Goal: Check status: Check status

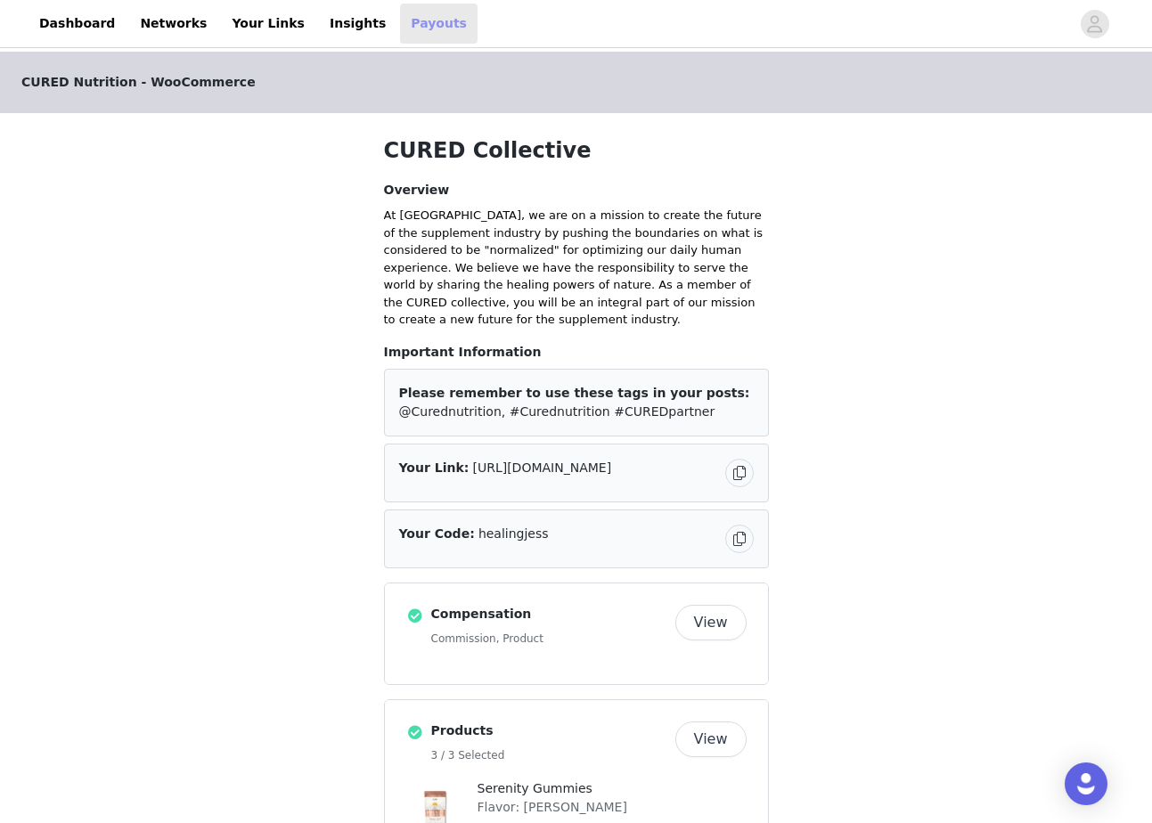
click at [400, 25] on link "Payouts" at bounding box center [438, 24] width 77 height 40
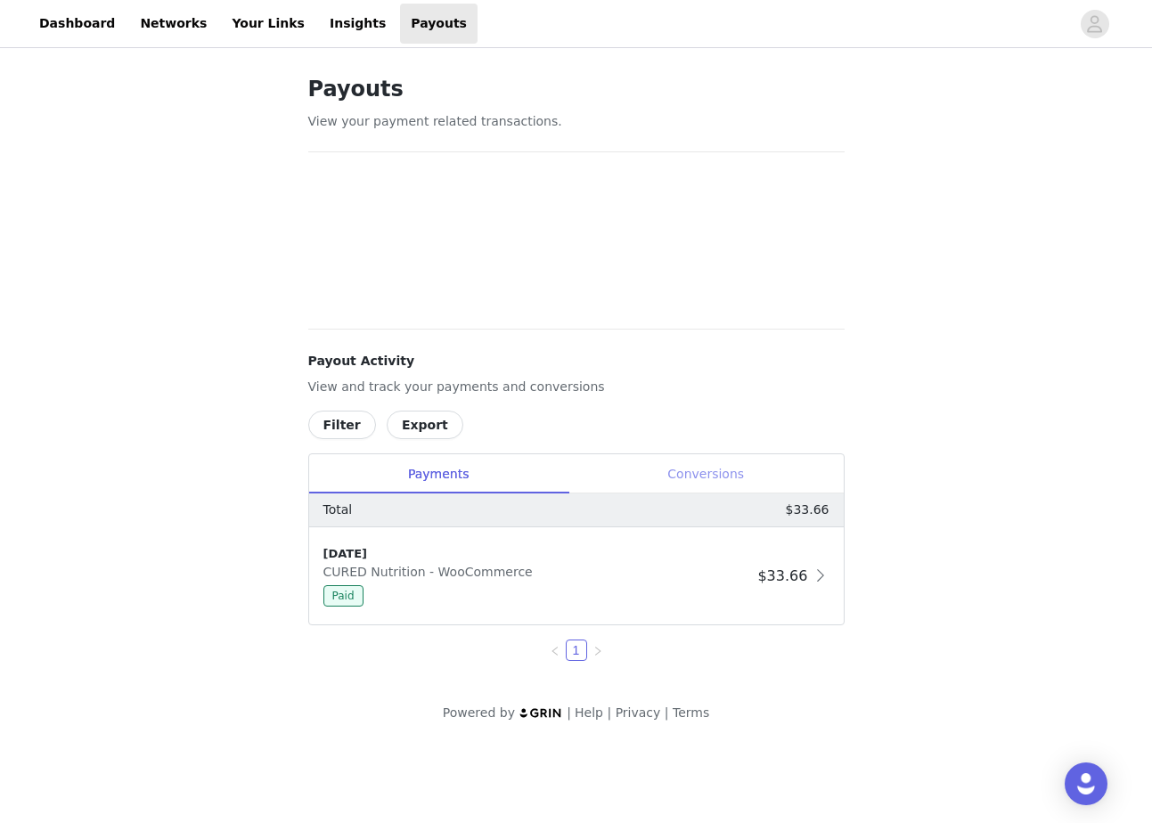
click at [737, 476] on div "Conversions" at bounding box center [705, 474] width 275 height 40
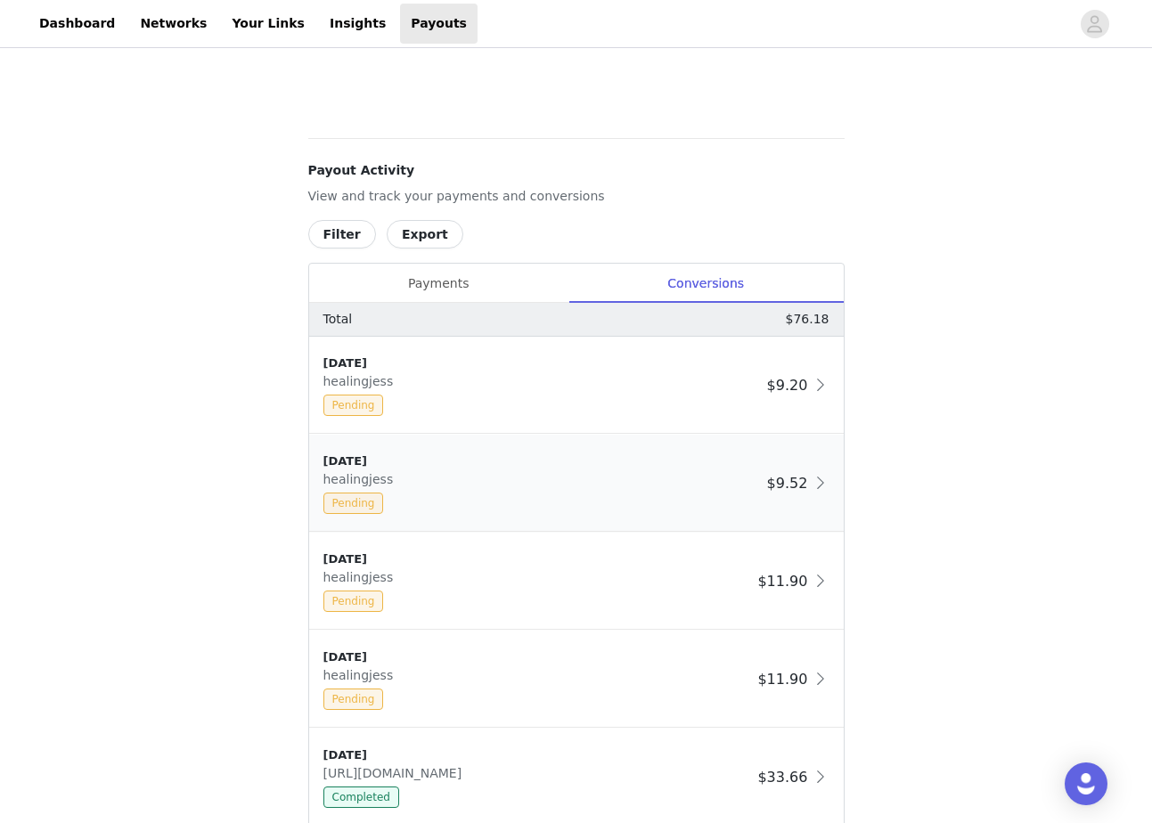
scroll to position [652, 0]
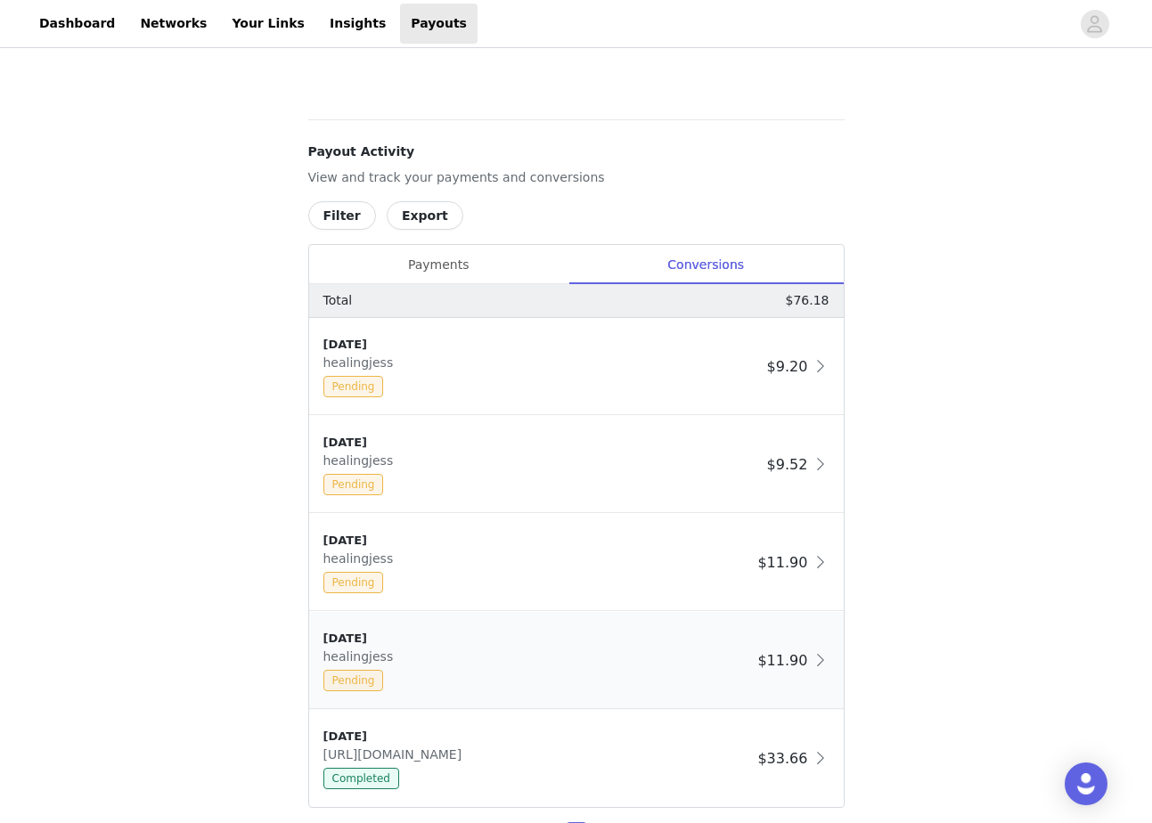
click at [555, 660] on div "[DATE] healingjess Pending" at bounding box center [537, 660] width 428 height 61
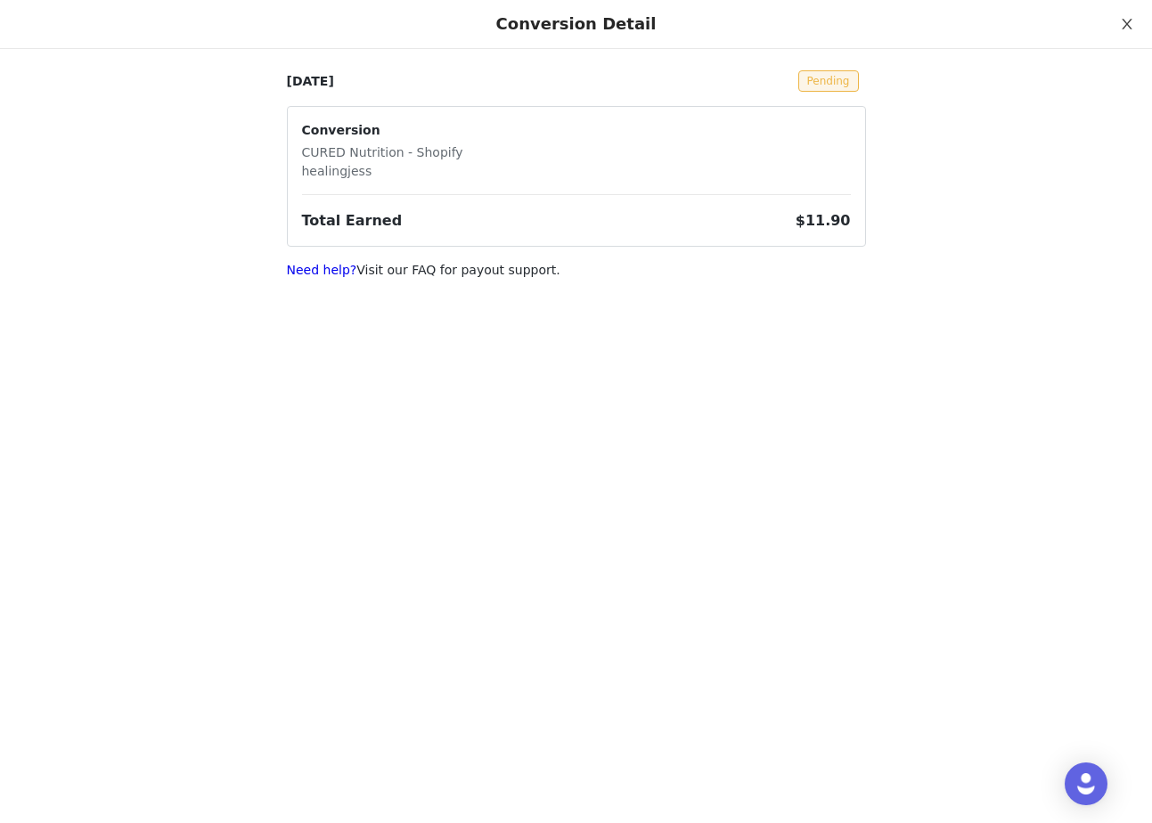
click at [1123, 22] on icon "icon: close" at bounding box center [1127, 24] width 14 height 14
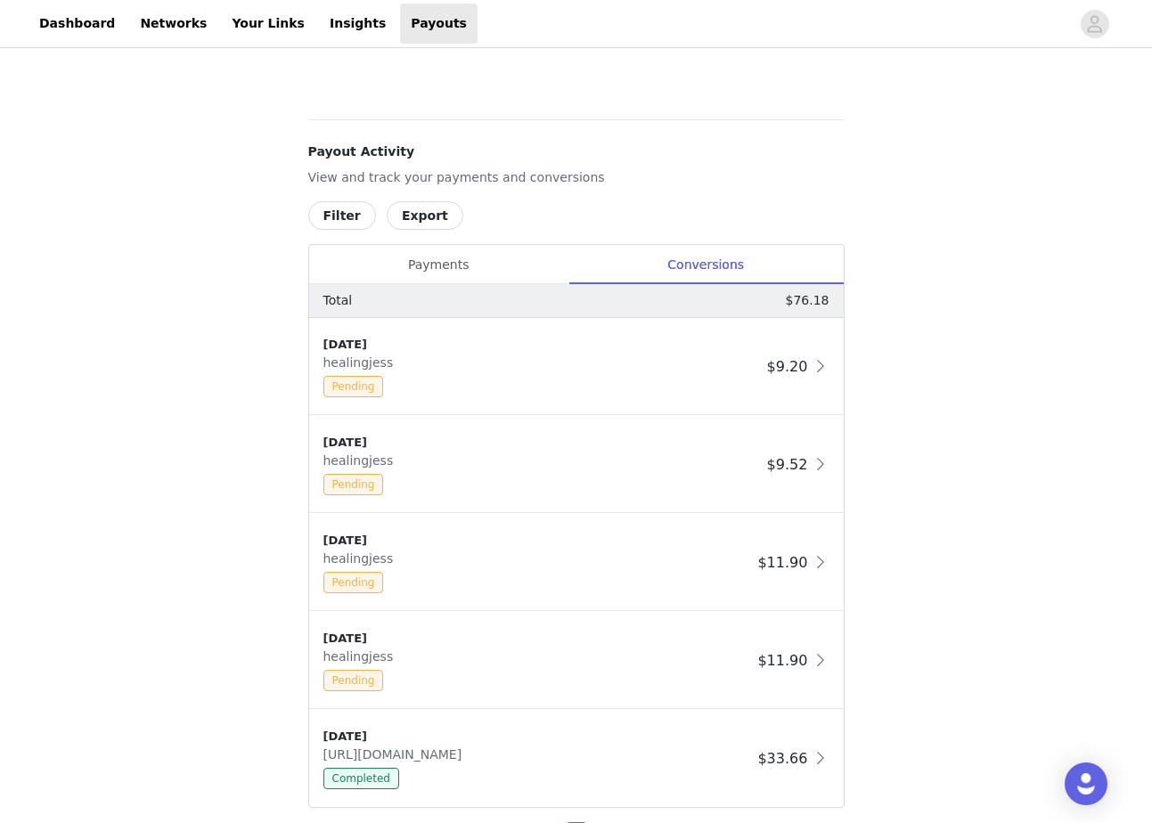
click at [1000, 535] on div "Payouts View your payment related transactions. Payout Activity View and track …" at bounding box center [576, 163] width 1152 height 1527
click at [697, 354] on div "[DATE] healingjess Pending" at bounding box center [541, 366] width 436 height 61
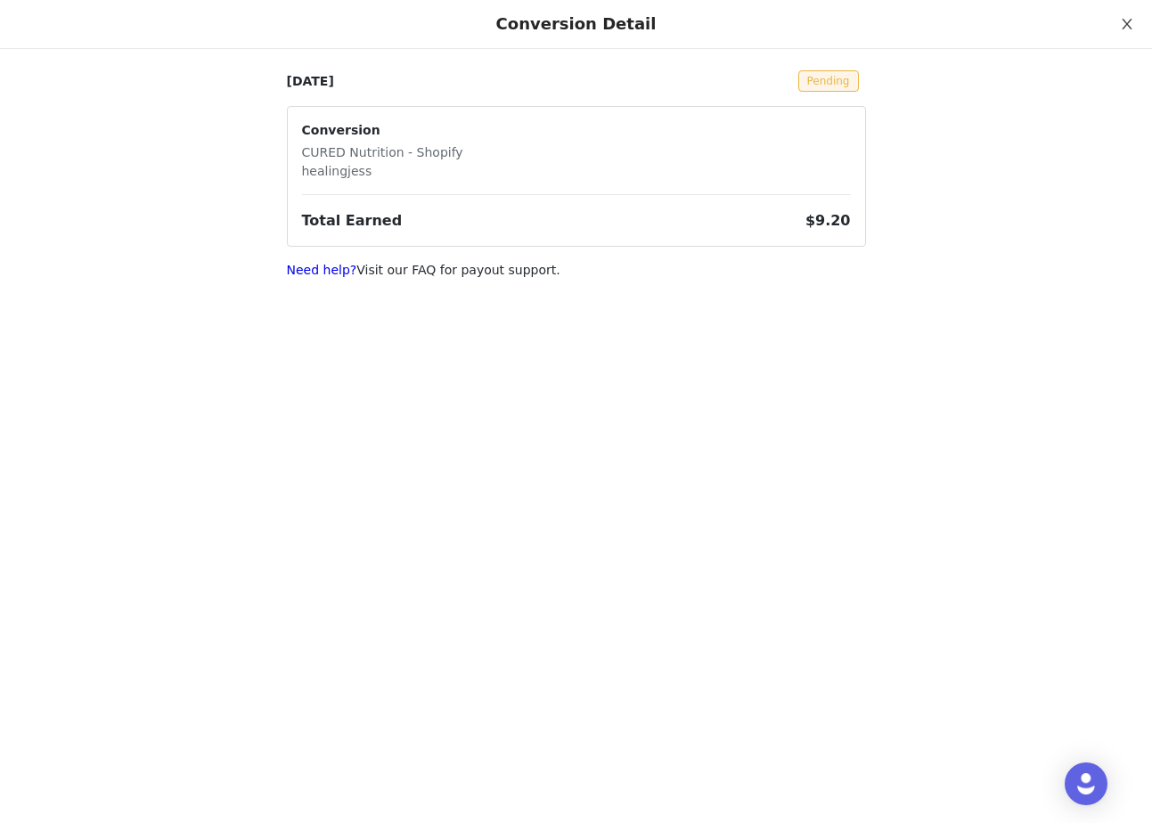
click at [1132, 22] on icon "icon: close" at bounding box center [1127, 24] width 14 height 14
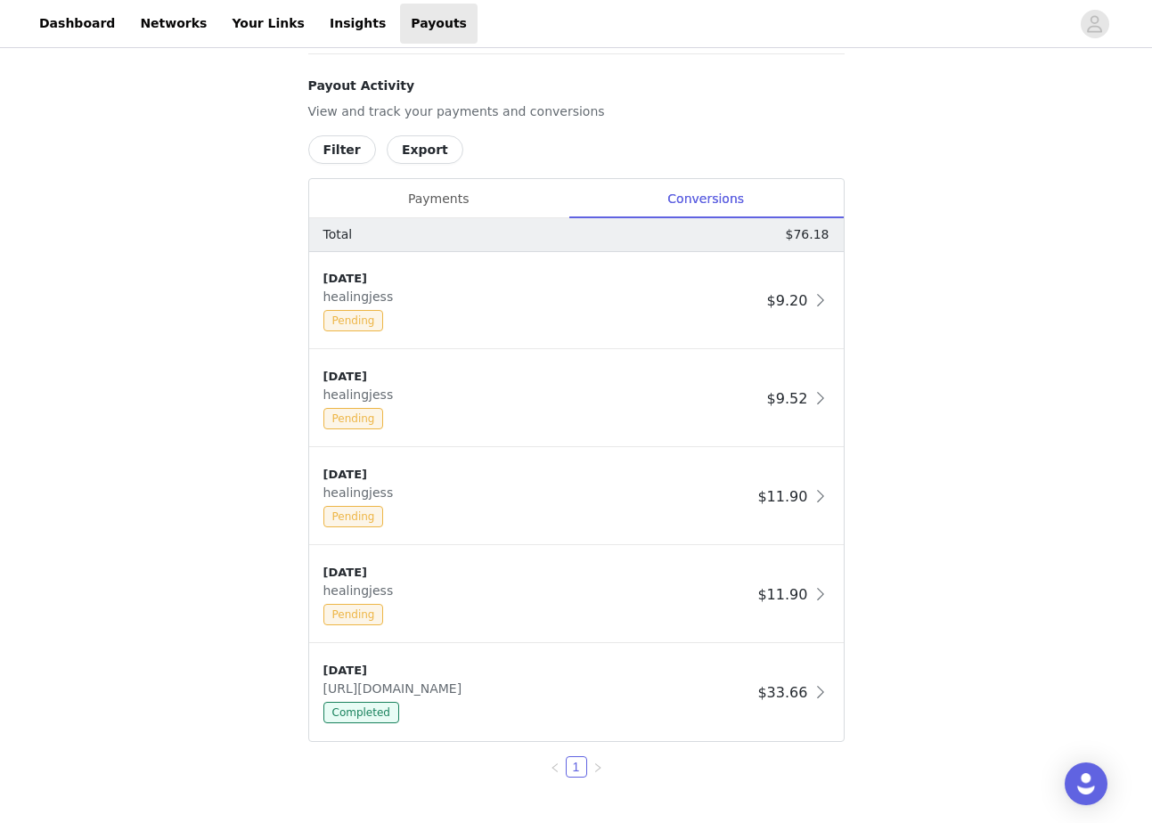
scroll to position [717, 0]
click at [420, 200] on div "Payments" at bounding box center [438, 200] width 259 height 40
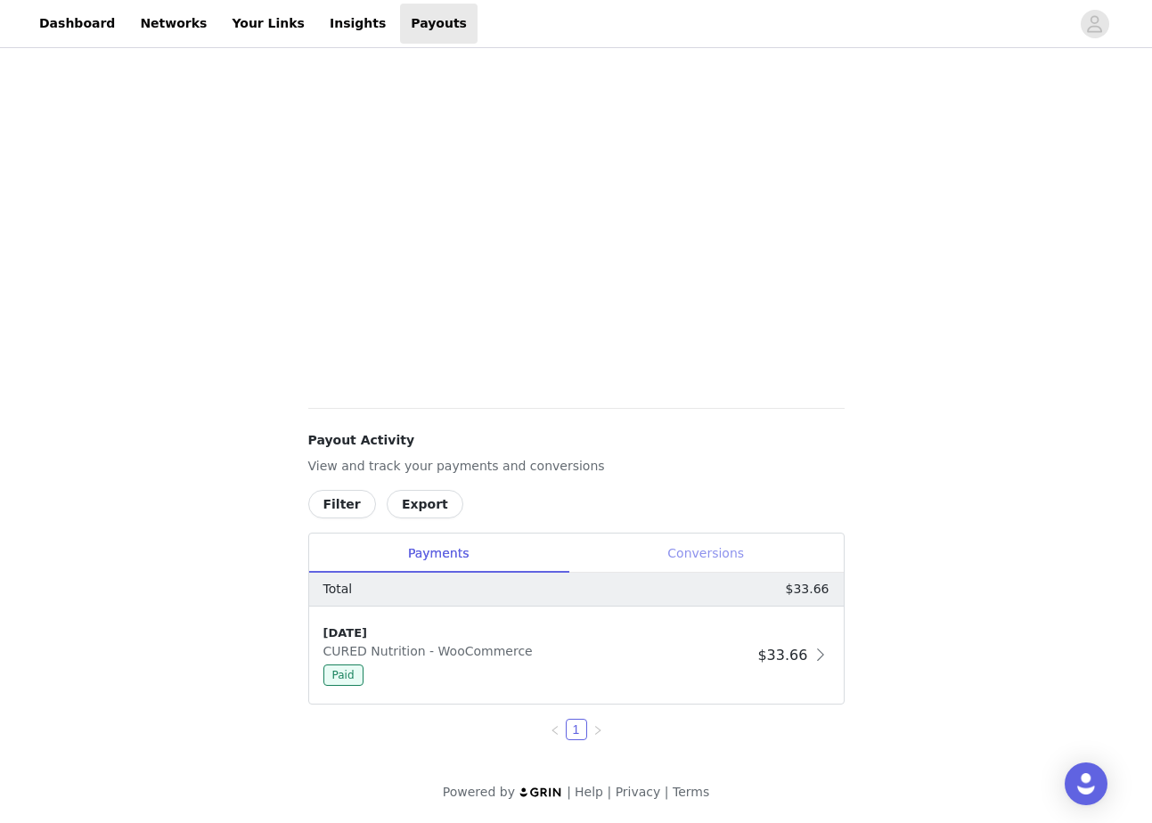
click at [707, 553] on div "Conversions" at bounding box center [705, 554] width 275 height 40
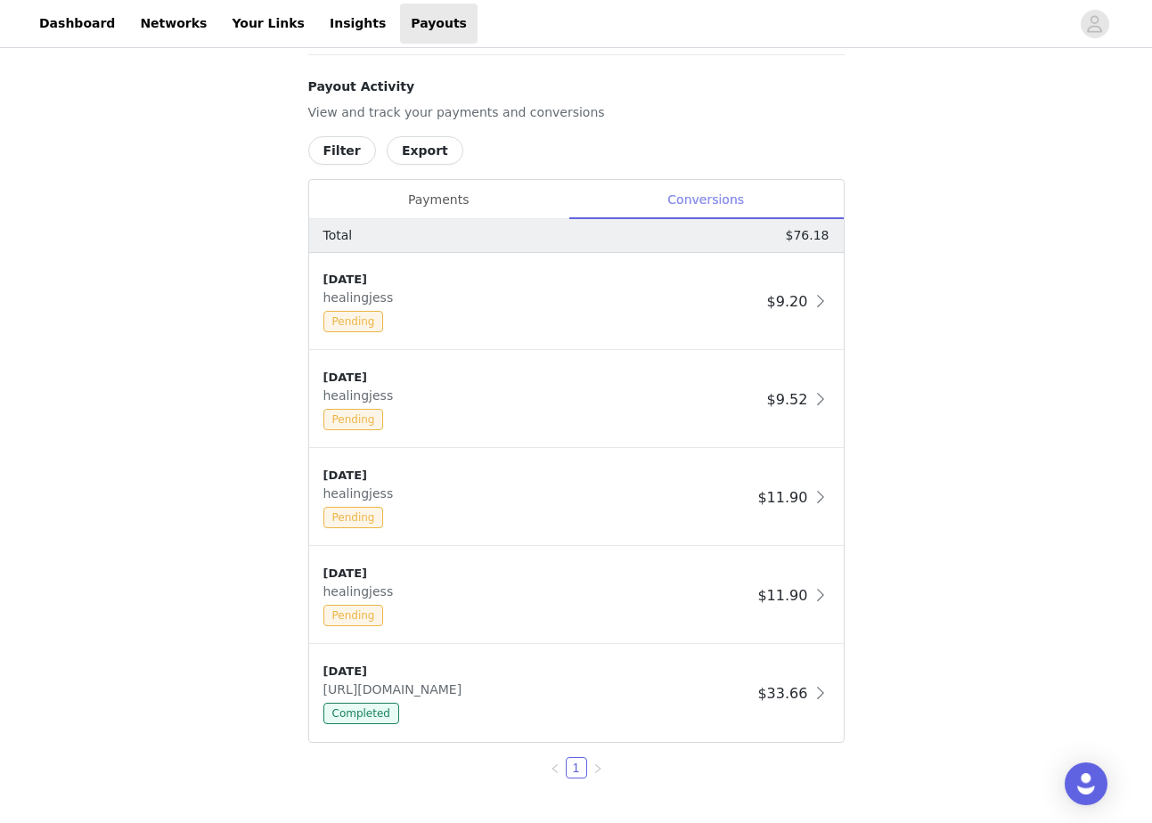
scroll to position [756, 0]
